Goal: Information Seeking & Learning: Learn about a topic

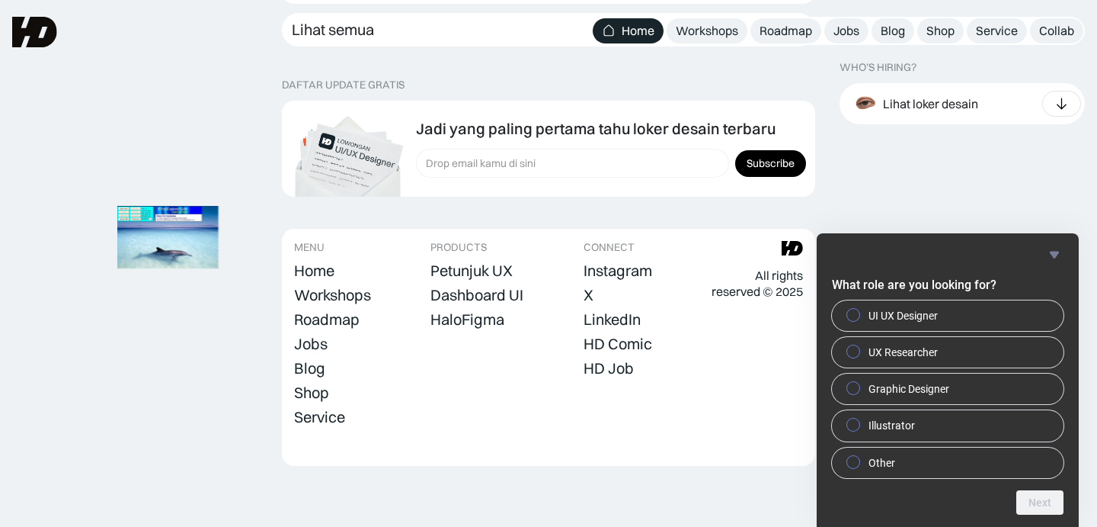
scroll to position [4404, 0]
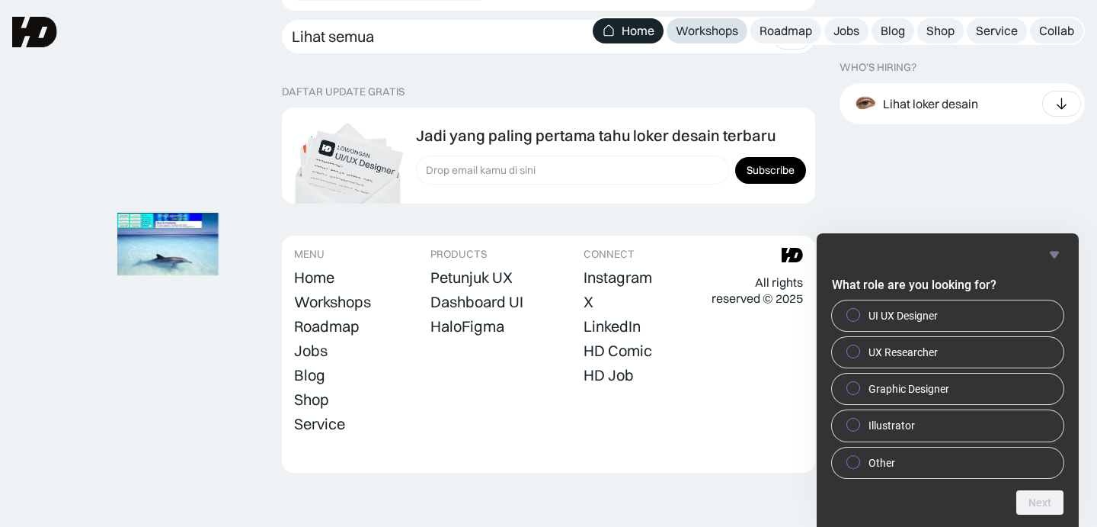
click at [716, 32] on div "Workshops" at bounding box center [707, 31] width 62 height 16
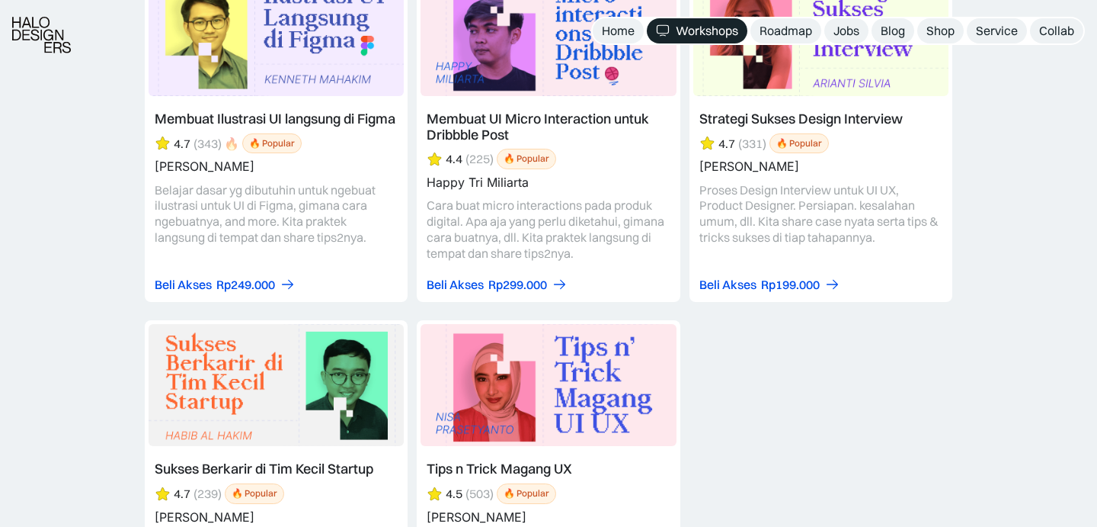
scroll to position [6716, 0]
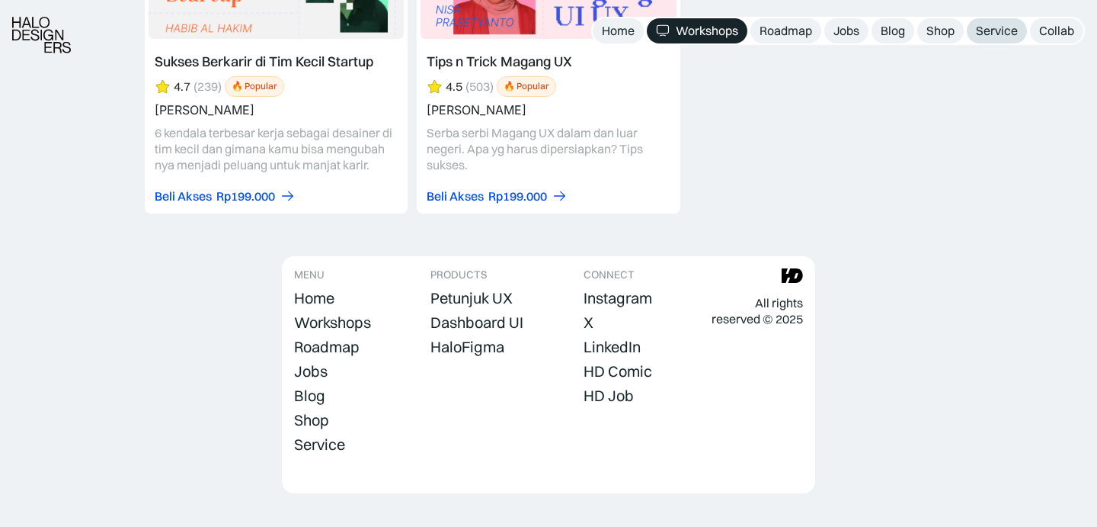
click at [979, 30] on div "Service" at bounding box center [997, 31] width 42 height 16
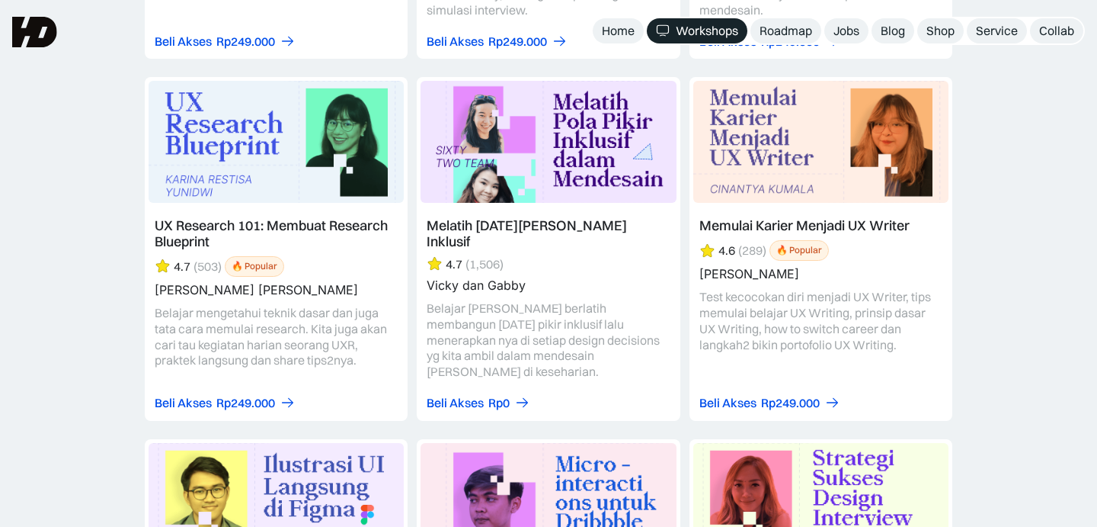
scroll to position [5653, 0]
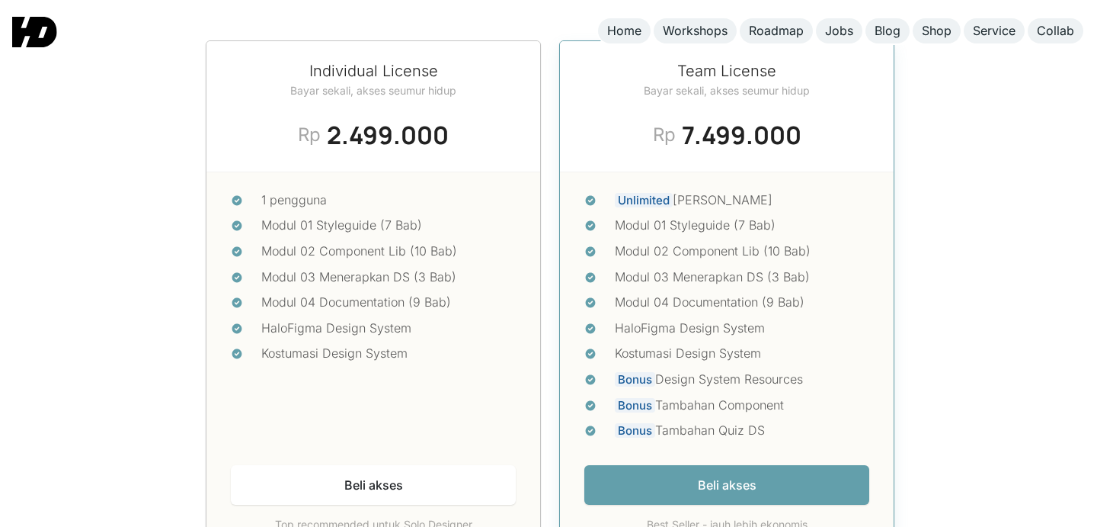
scroll to position [6297, 0]
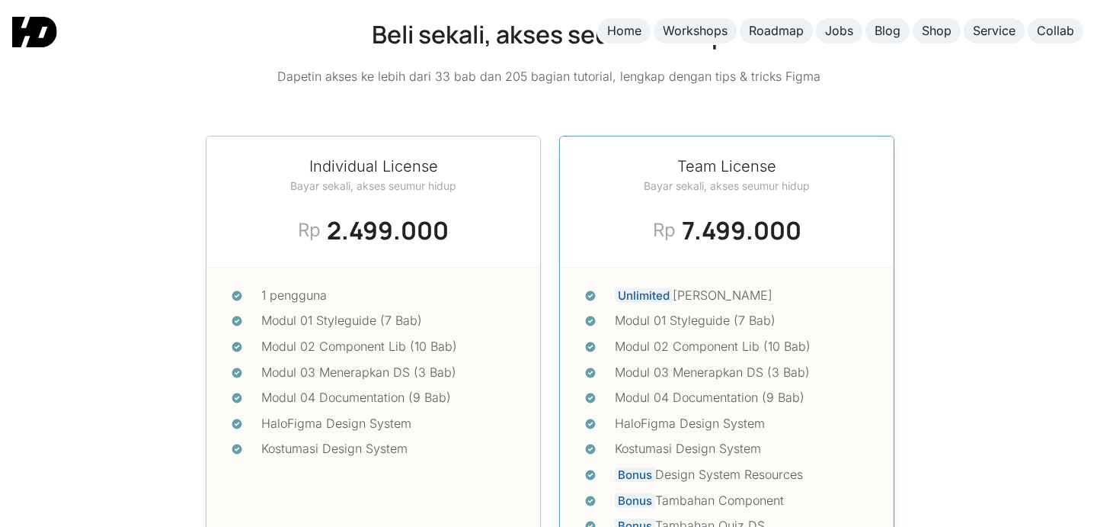
click at [547, 284] on div "Individual License Bayar sekali, akses seumur hidup [DATE] Deal Rp 2.499.000 Rp…" at bounding box center [549, 392] width 686 height 512
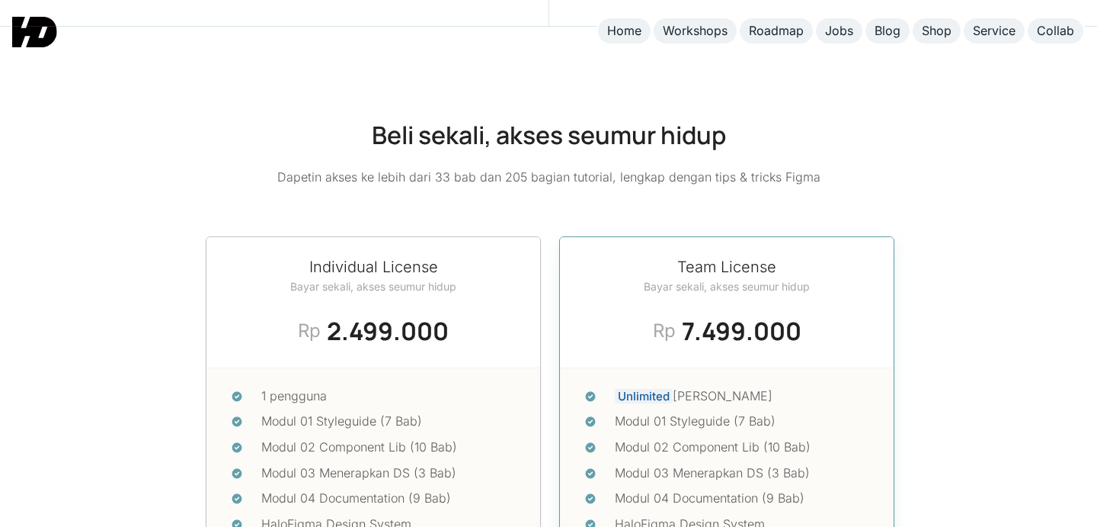
scroll to position [6045, 0]
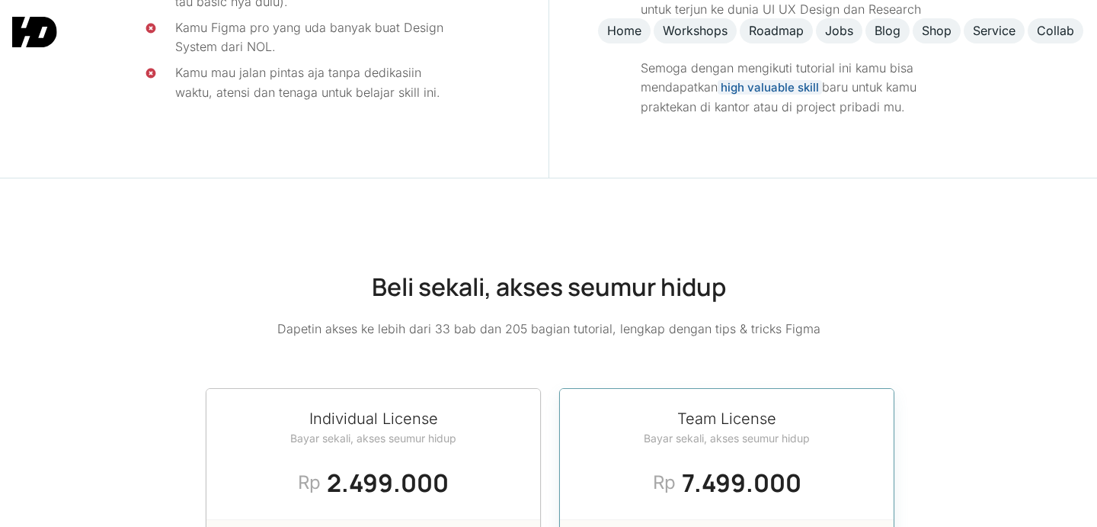
click at [547, 284] on h2 "Beli sekali, akses seumur hidup" at bounding box center [548, 287] width 1097 height 34
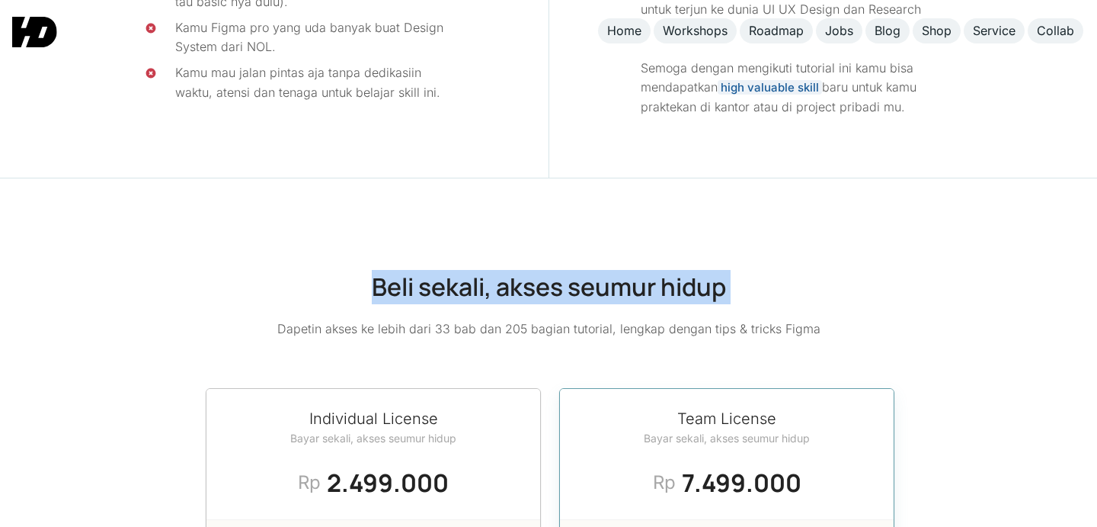
click at [547, 284] on h2 "Beli sekali, akses seumur hidup" at bounding box center [548, 287] width 1097 height 34
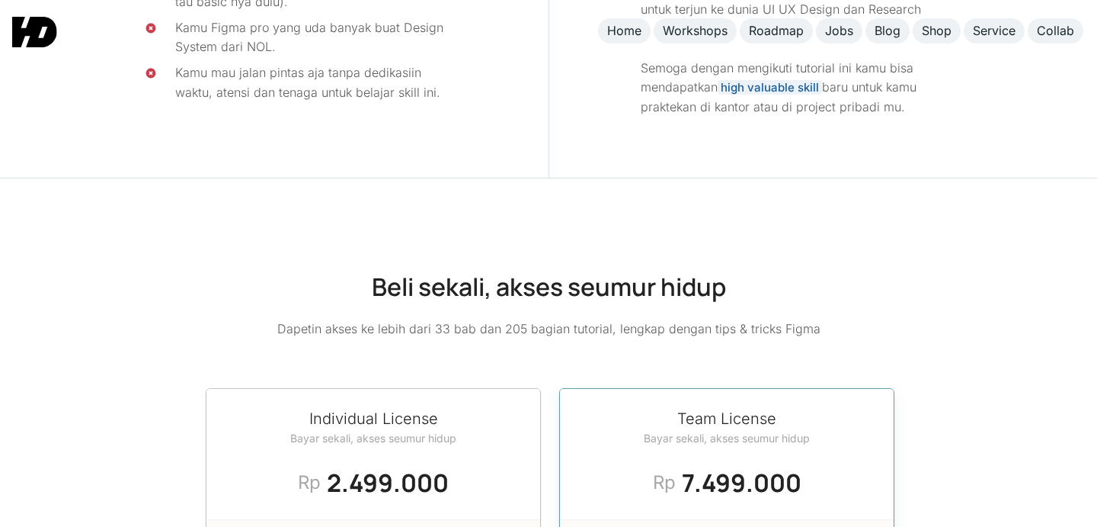
click at [626, 319] on p "Dapetin akses ke lebih dari 33 bab dan 205 bagian tutorial, lengkap dengan tips…" at bounding box center [548, 329] width 543 height 20
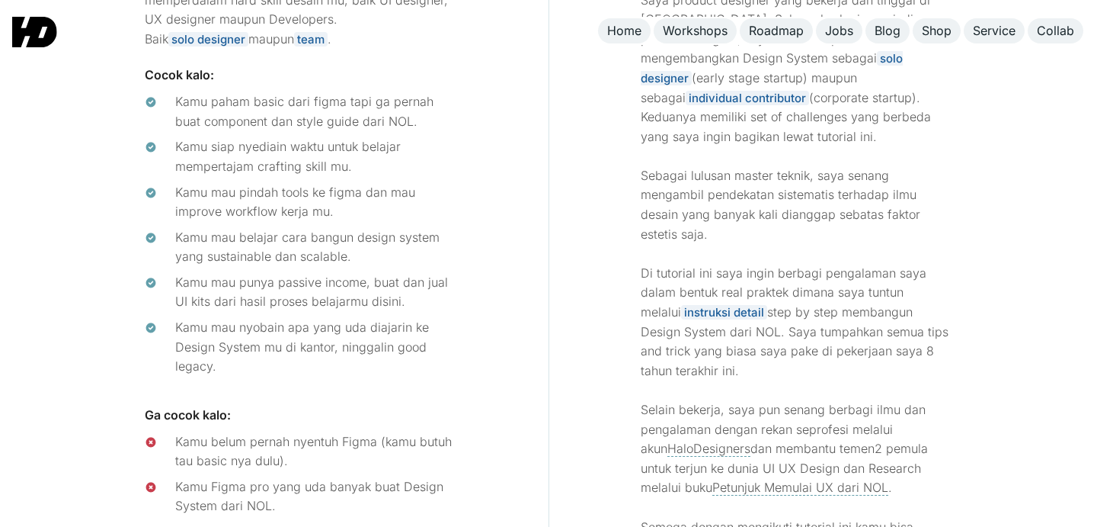
click at [534, 252] on div "Cocok buat siapa? Sejatinya cocok bagi siapa aja yang ingin memperdalam hard sk…" at bounding box center [301, 236] width 496 height 800
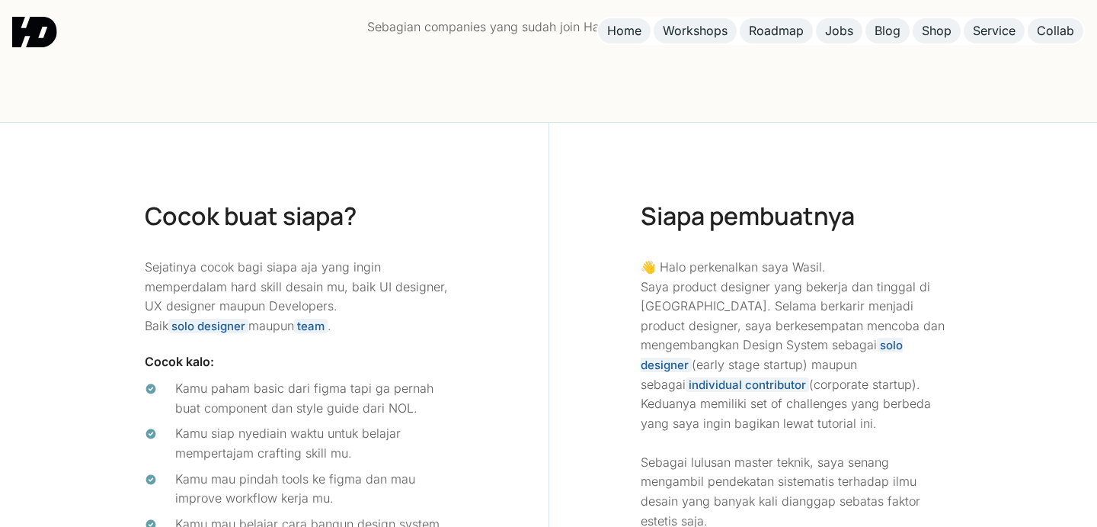
scroll to position [5513, 0]
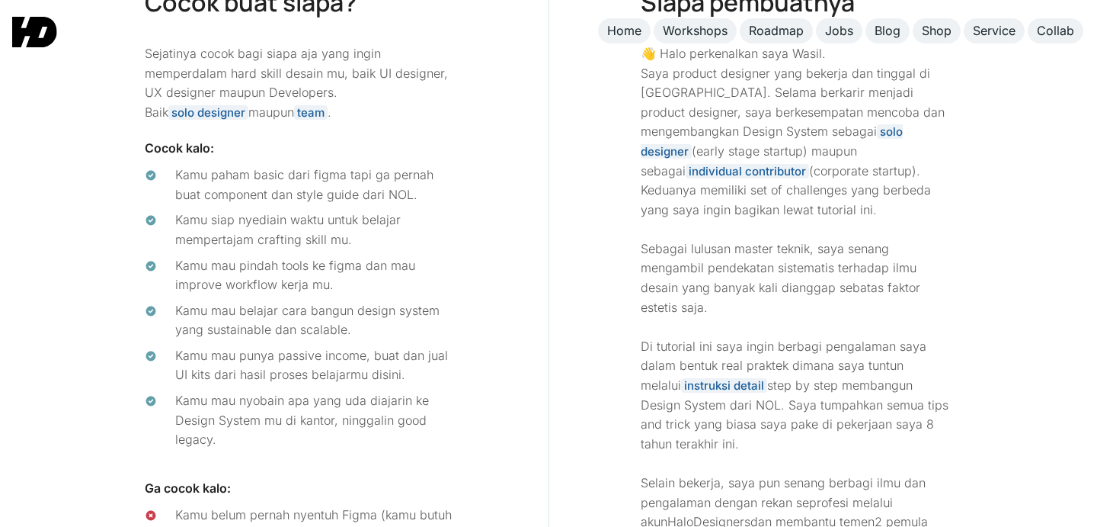
click at [557, 307] on div "Siapa pembuatnya 👋 Halo perkenalkan saya Wasil. Saya product designer yang beke…" at bounding box center [796, 309] width 495 height 800
click at [554, 309] on div "Siapa pembuatnya 👋 Halo perkenalkan saya Wasil. Saya product designer yang beke…" at bounding box center [796, 309] width 495 height 800
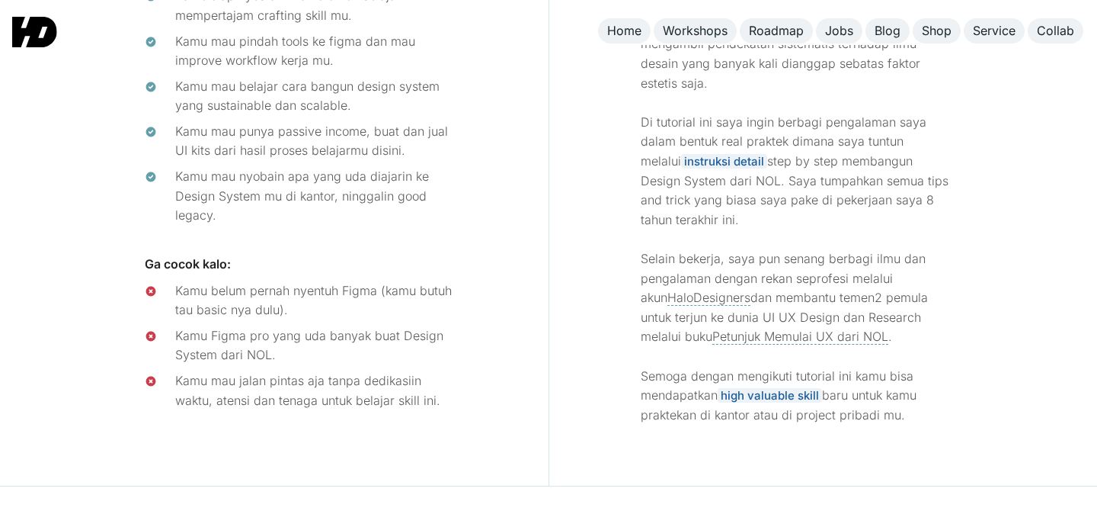
click at [389, 219] on div "Cocok buat siapa? Sejatinya cocok bagi siapa aja yang ingin memperdalam hard sk…" at bounding box center [301, 85] width 496 height 800
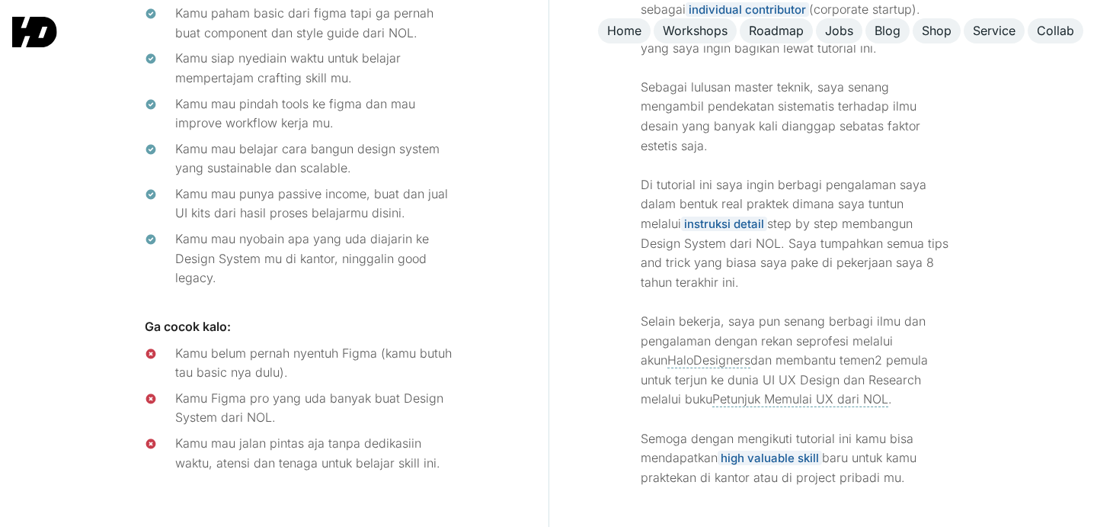
scroll to position [5673, 0]
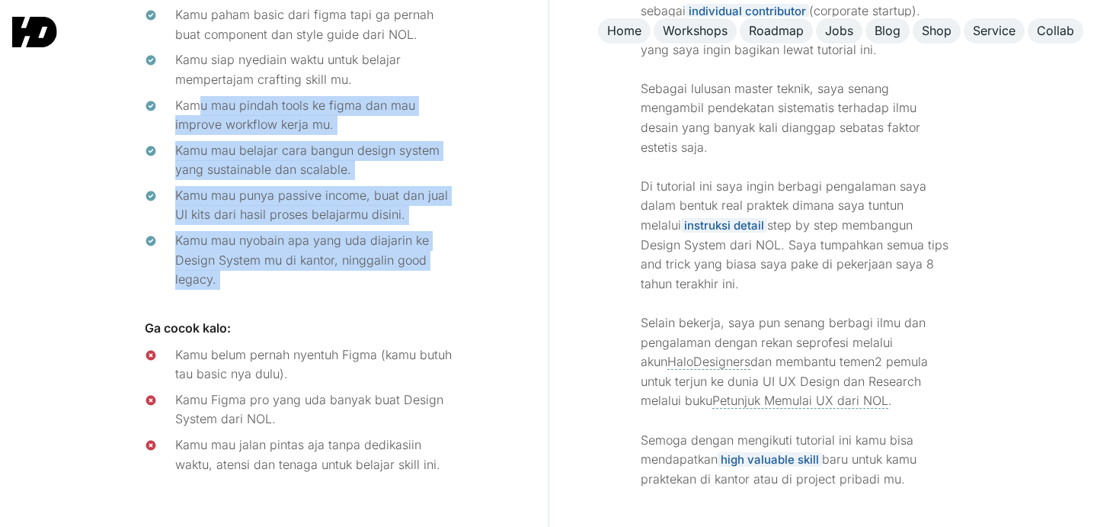
drag, startPoint x: 364, startPoint y: 284, endPoint x: 197, endPoint y: 92, distance: 254.9
click at [197, 92] on div "Cocok buat siapa? Sejatinya cocok bagi siapa aja yang ingin memperdalam hard sk…" at bounding box center [301, 149] width 496 height 800
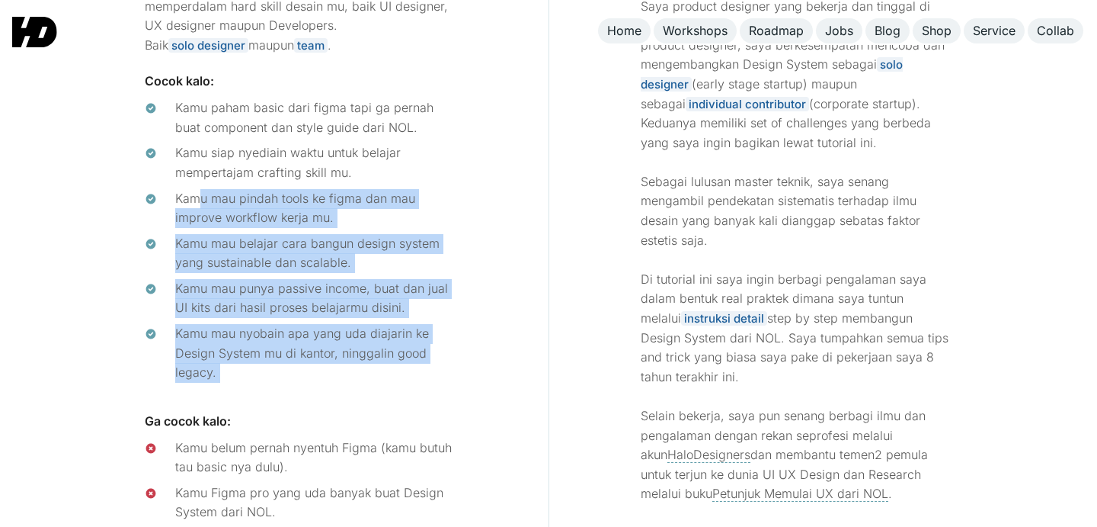
scroll to position [5573, 0]
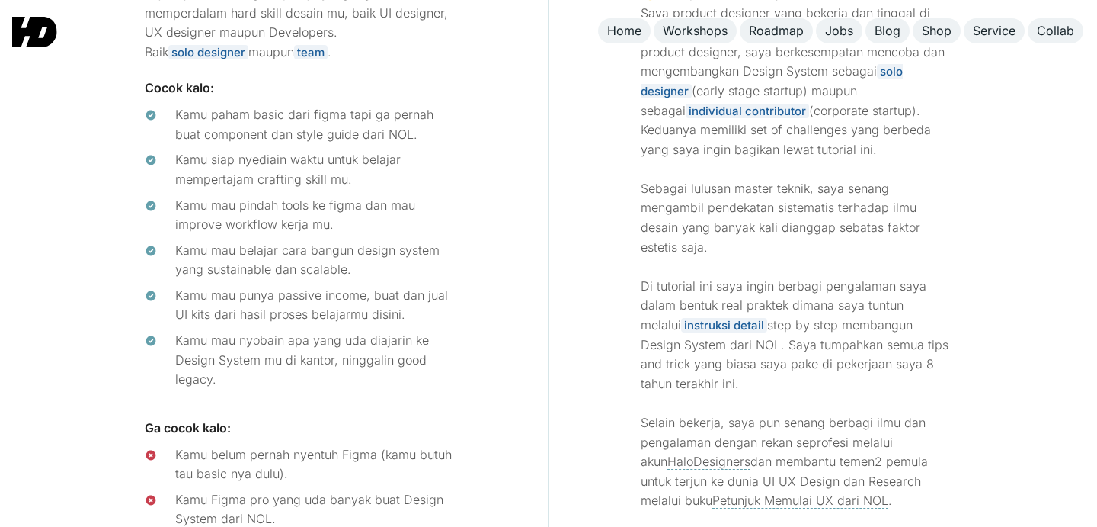
click at [171, 91] on div "Cocok buat siapa? Sejatinya cocok bagi siapa aja yang ingin memperdalam hard sk…" at bounding box center [301, 249] width 496 height 800
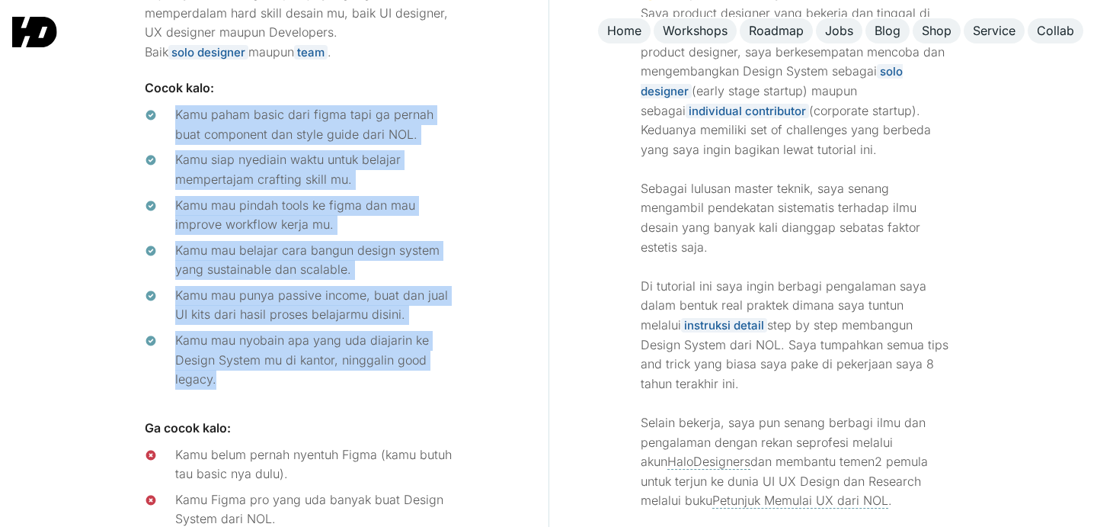
drag, startPoint x: 178, startPoint y: 103, endPoint x: 281, endPoint y: 370, distance: 286.6
click at [281, 370] on ul "Kamu paham basic dari figma tapi ga pernah buat component dan style guide dari …" at bounding box center [301, 247] width 312 height 284
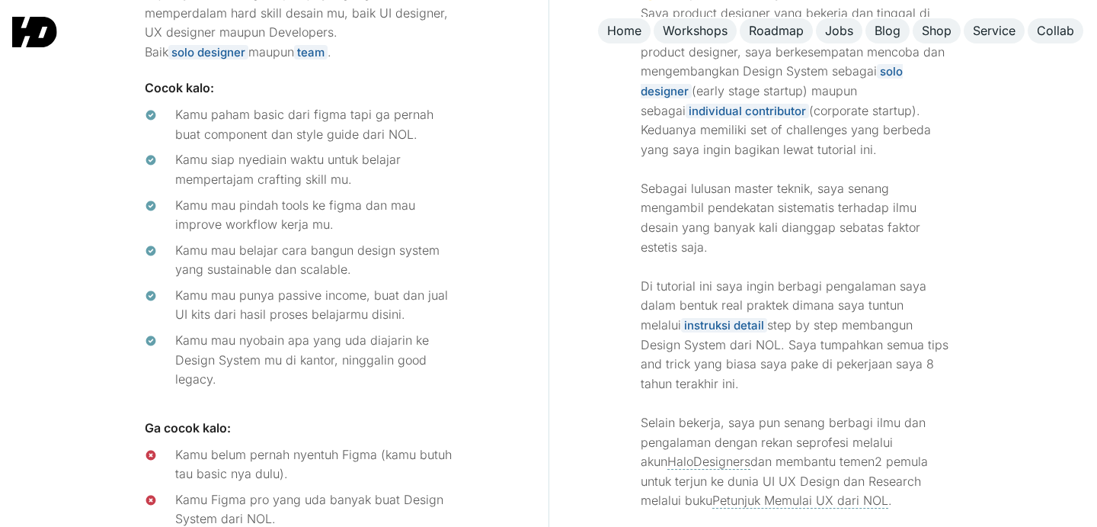
click at [314, 363] on div "Kamu mau nyobain apa yang uda diajarin ke Design System mu di kantor, ninggalin…" at bounding box center [316, 360] width 282 height 59
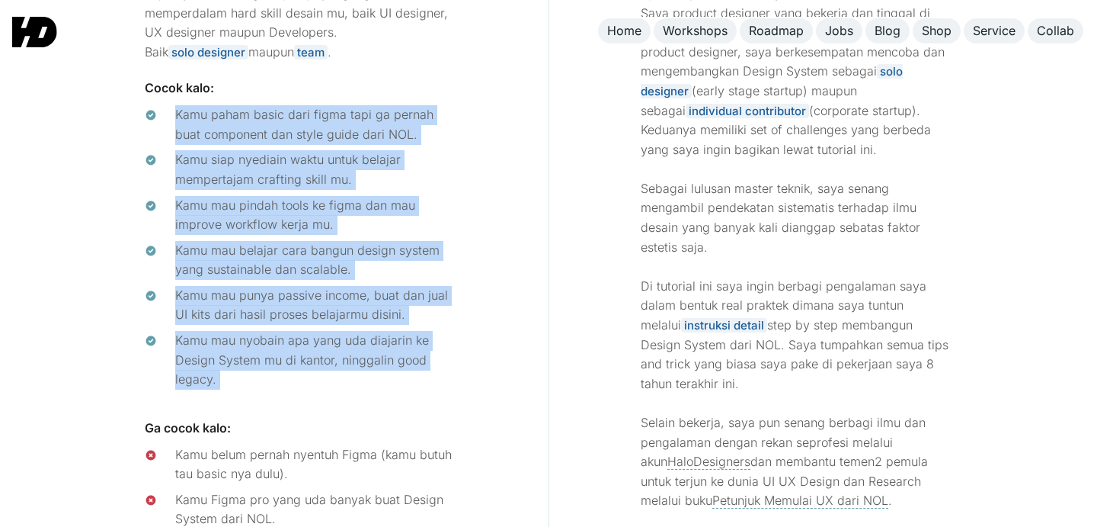
drag, startPoint x: 314, startPoint y: 379, endPoint x: 124, endPoint y: 86, distance: 348.8
click at [124, 86] on div "Cocok buat siapa? Sejatinya cocok bagi siapa aja yang ingin memperdalam hard sk…" at bounding box center [301, 249] width 496 height 800
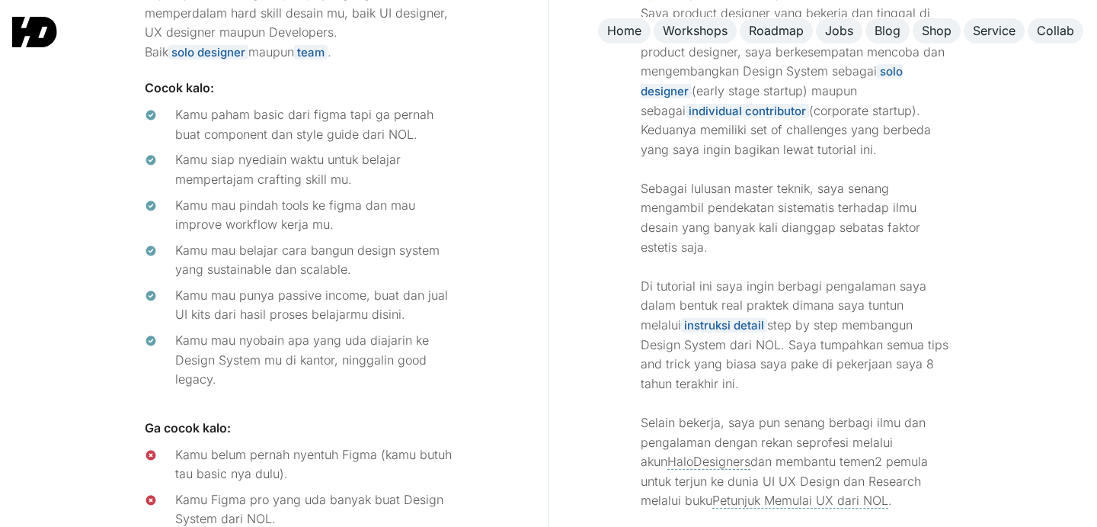
click at [231, 160] on div "Kamu siap nyediain waktu untuk belajar mempertajam crafting skill mu." at bounding box center [316, 169] width 282 height 39
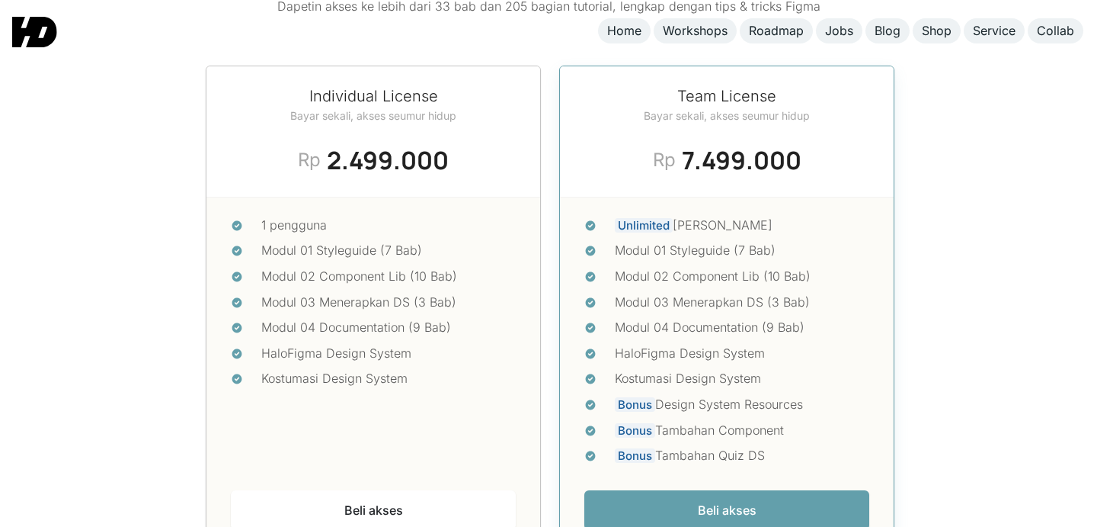
scroll to position [6352, 0]
